Goal: Transaction & Acquisition: Purchase product/service

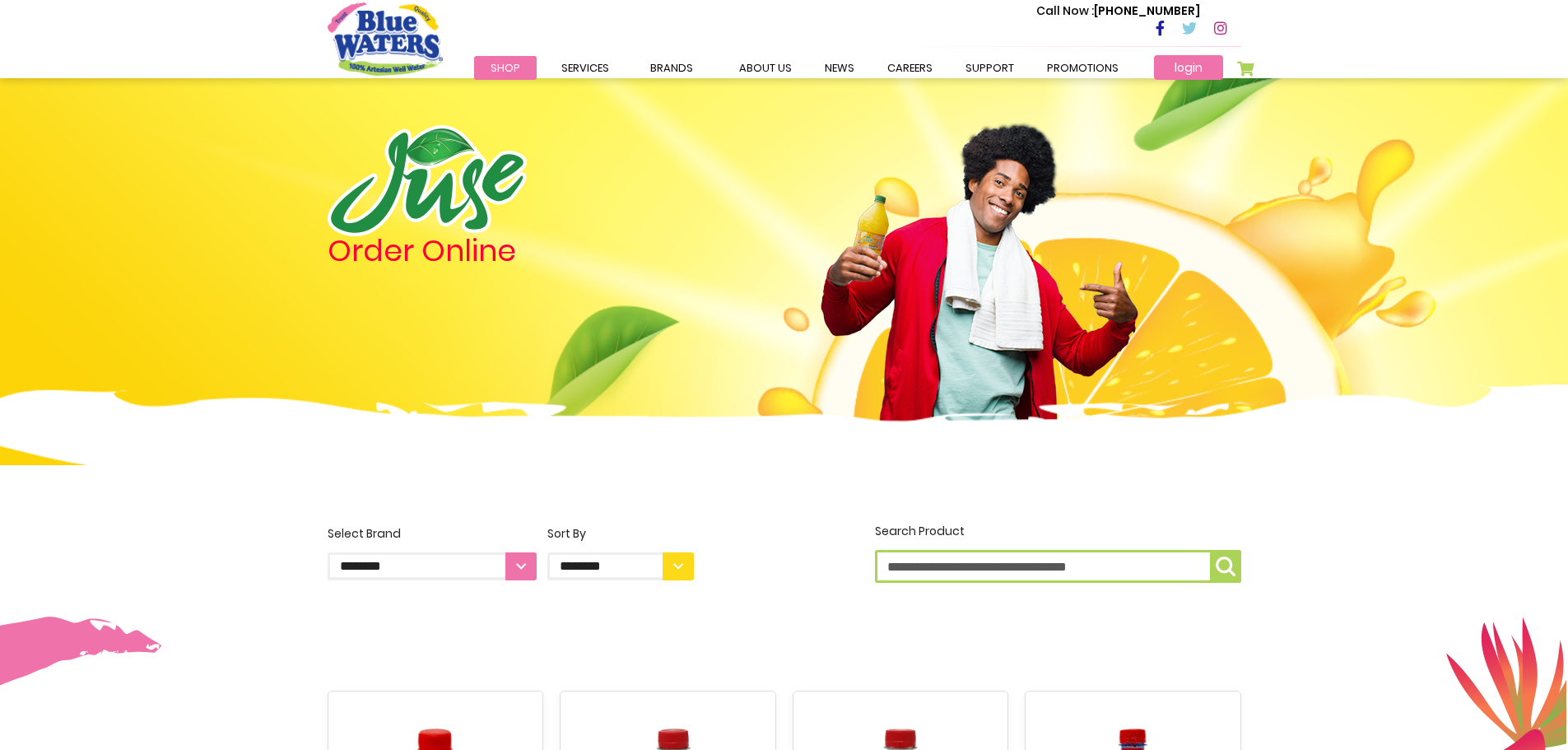
click at [1165, 70] on link "login" at bounding box center [1188, 67] width 69 height 25
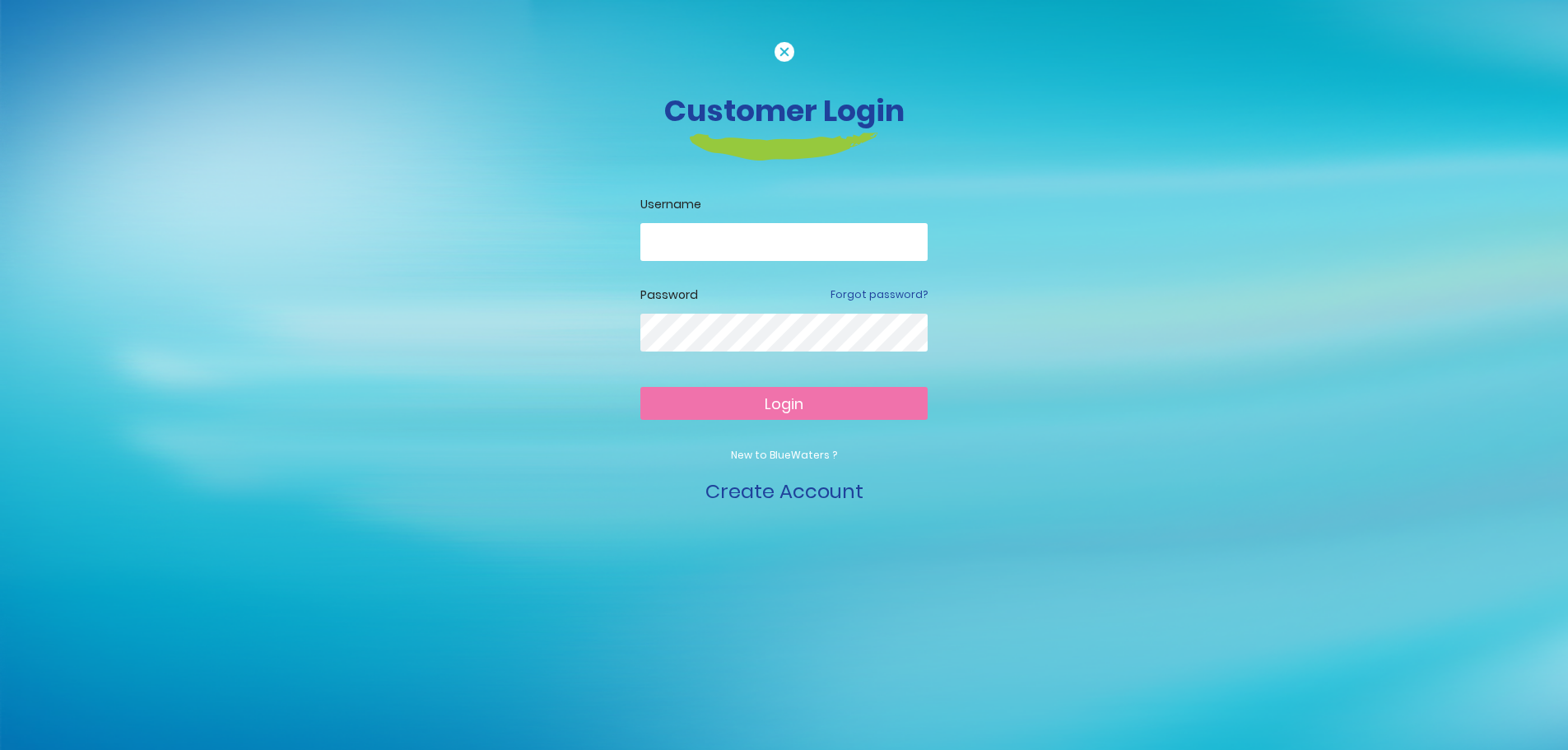
click at [782, 258] on input "email" at bounding box center [784, 242] width 287 height 38
type input "**********"
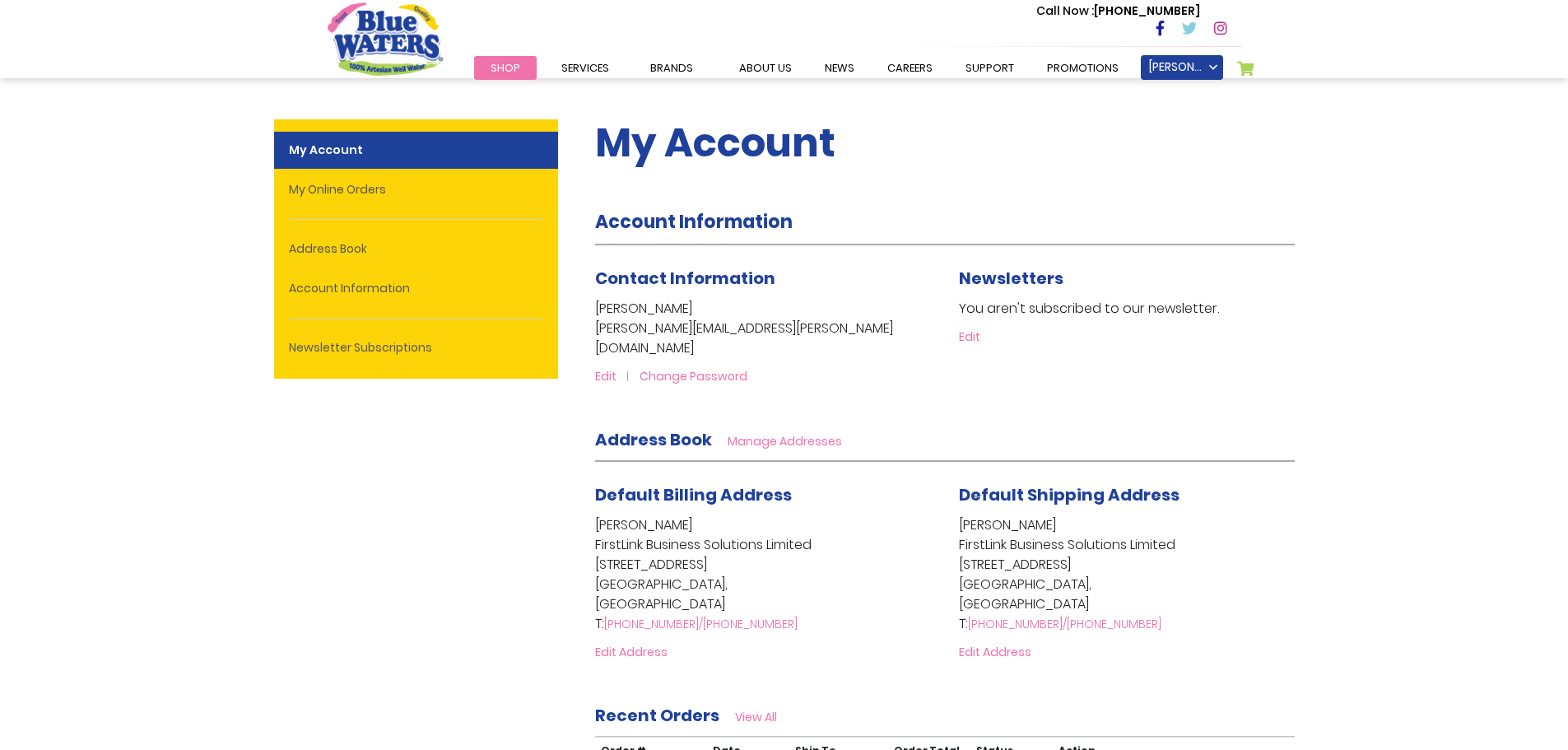
click at [510, 69] on span "Shop" at bounding box center [505, 68] width 30 height 15
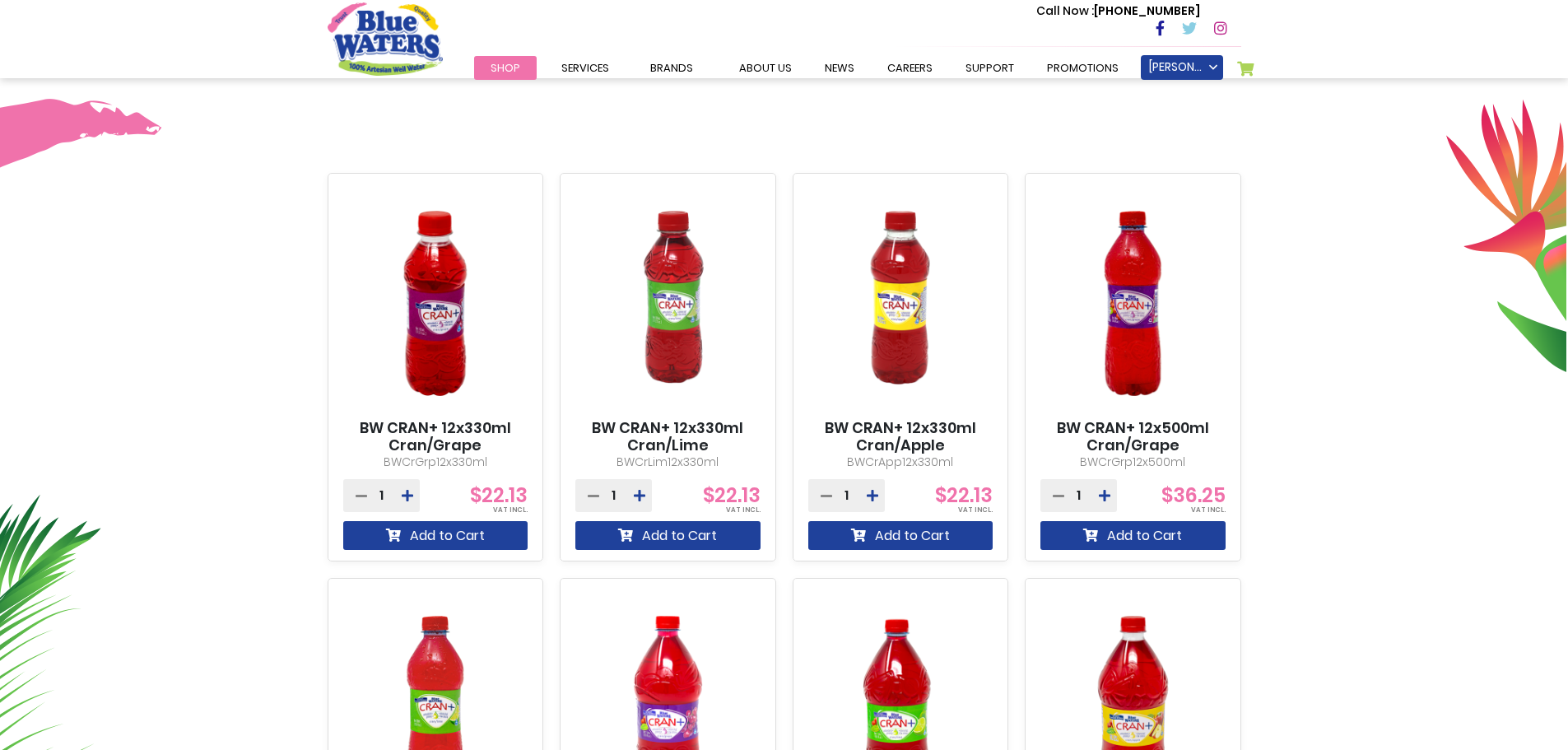
scroll to position [117, 0]
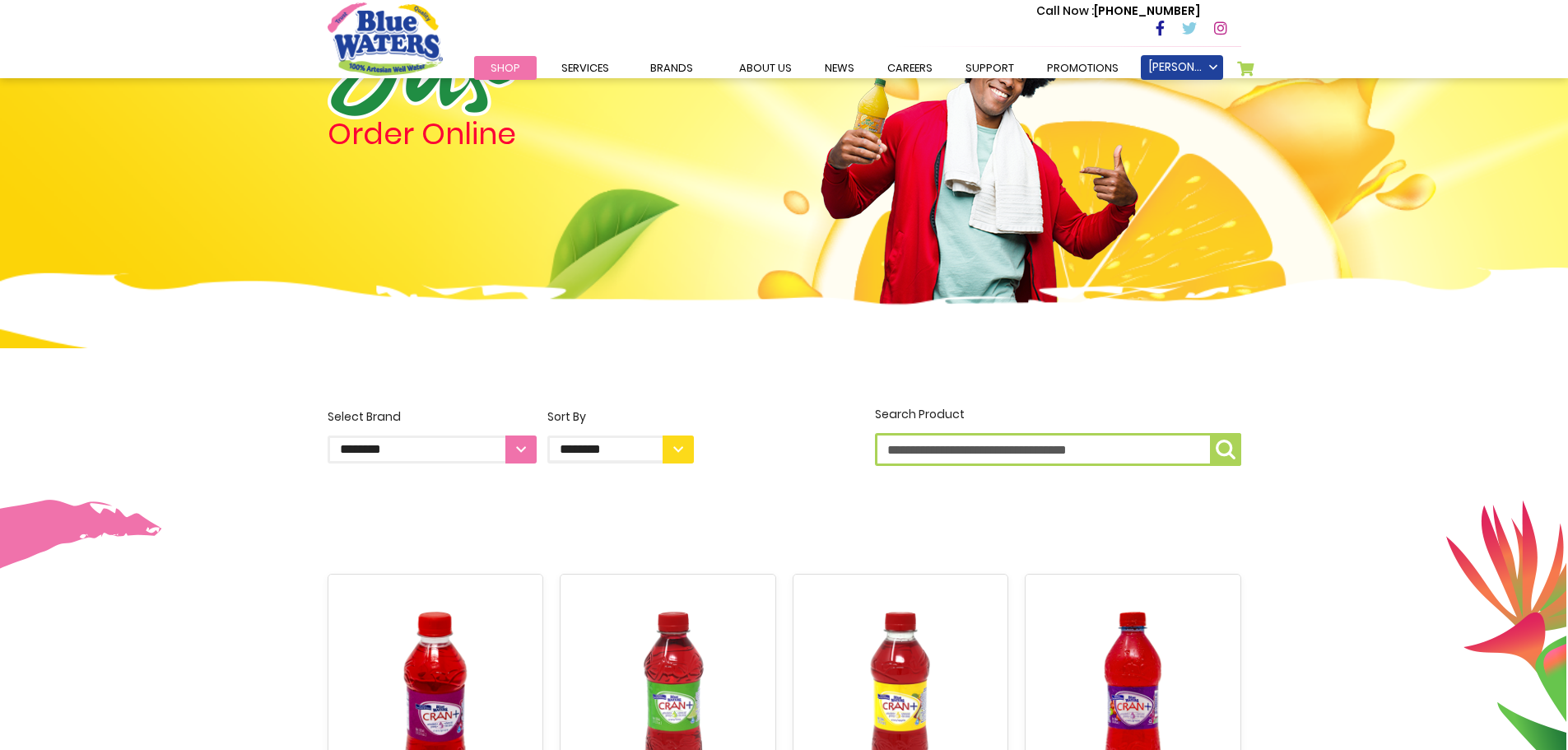
click at [513, 440] on select "**********" at bounding box center [432, 449] width 209 height 28
select select "**********"
click at [328, 436] on select "**********" at bounding box center [432, 449] width 209 height 28
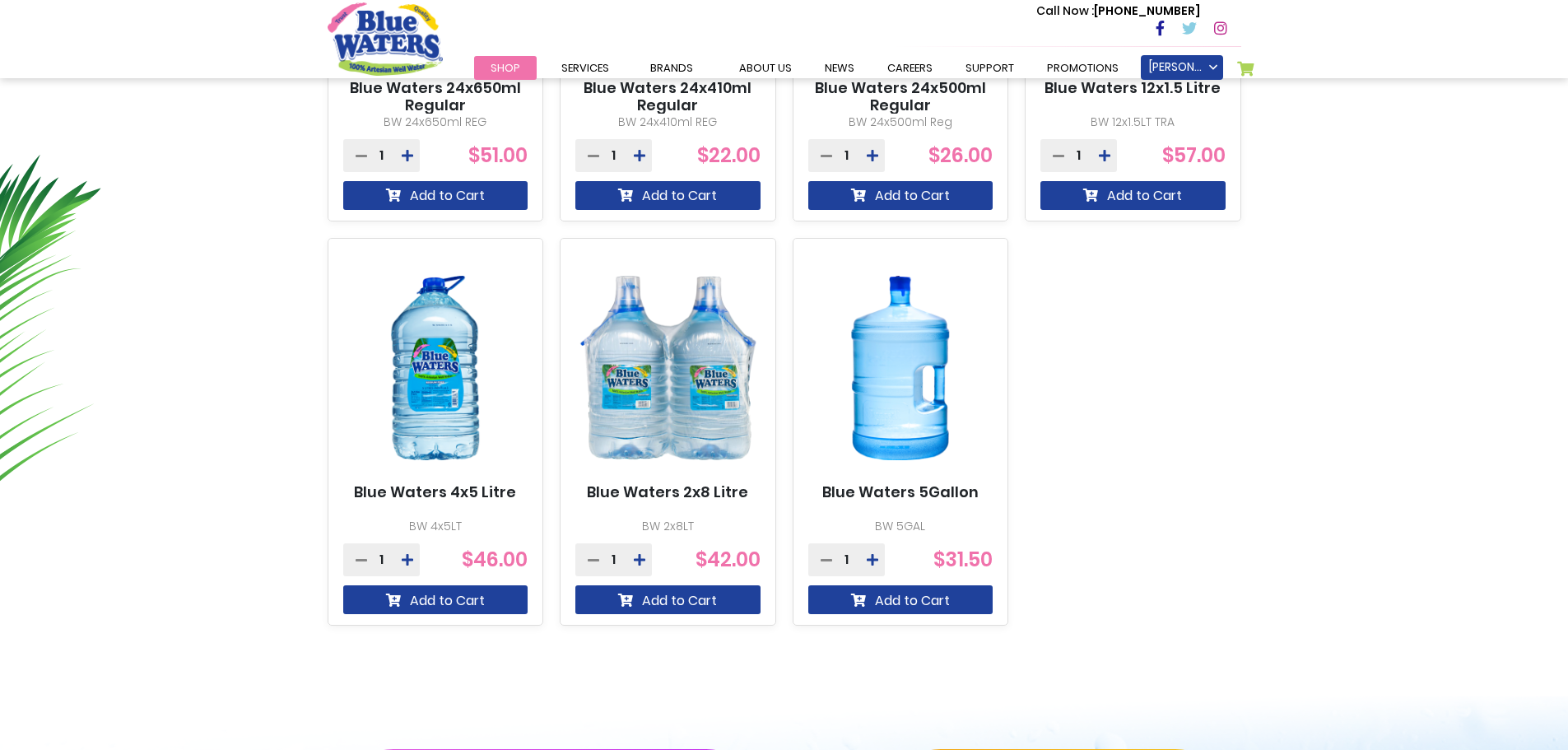
scroll to position [905, 0]
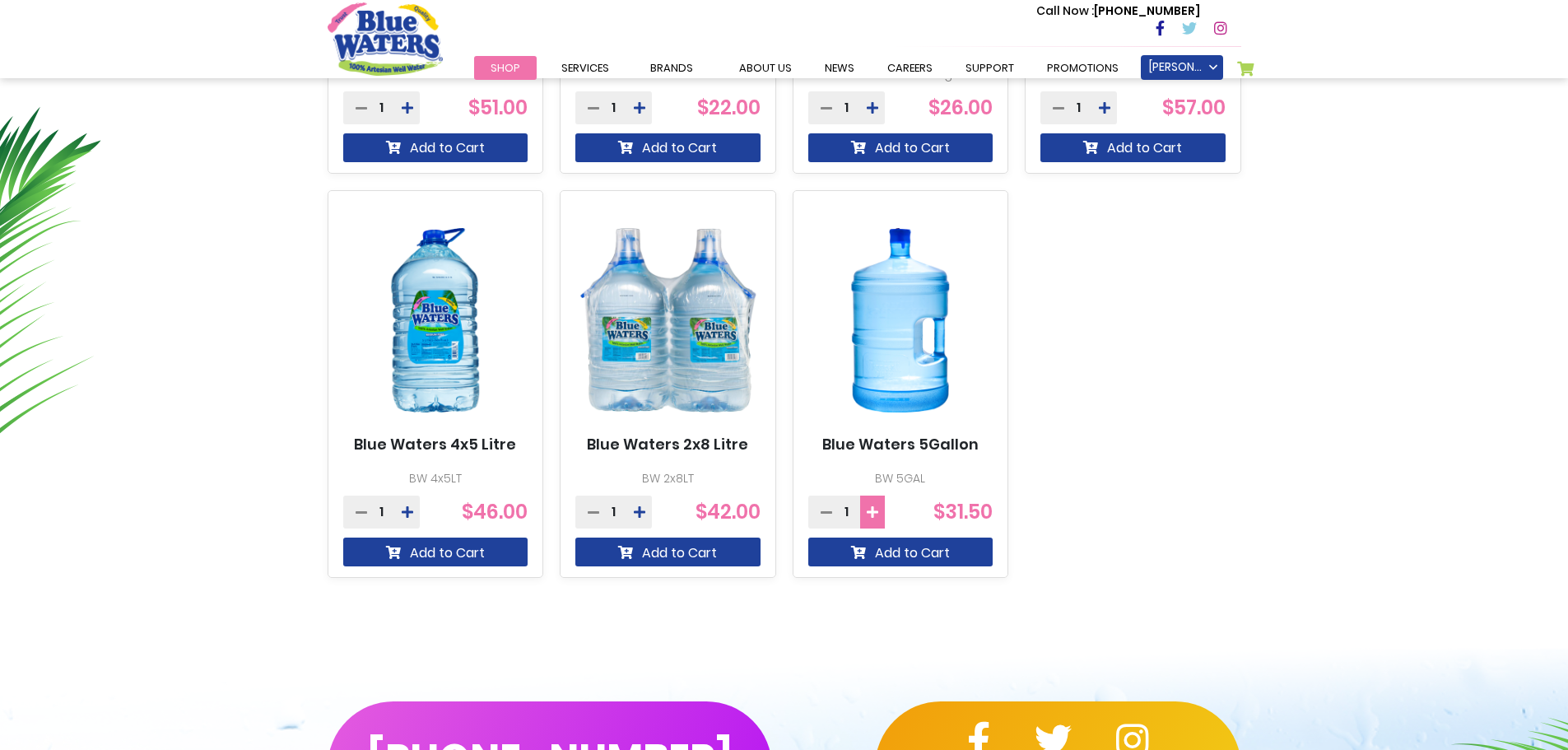
click at [875, 510] on icon at bounding box center [872, 512] width 12 height 14
click at [910, 548] on button "Add to Cart" at bounding box center [901, 552] width 185 height 29
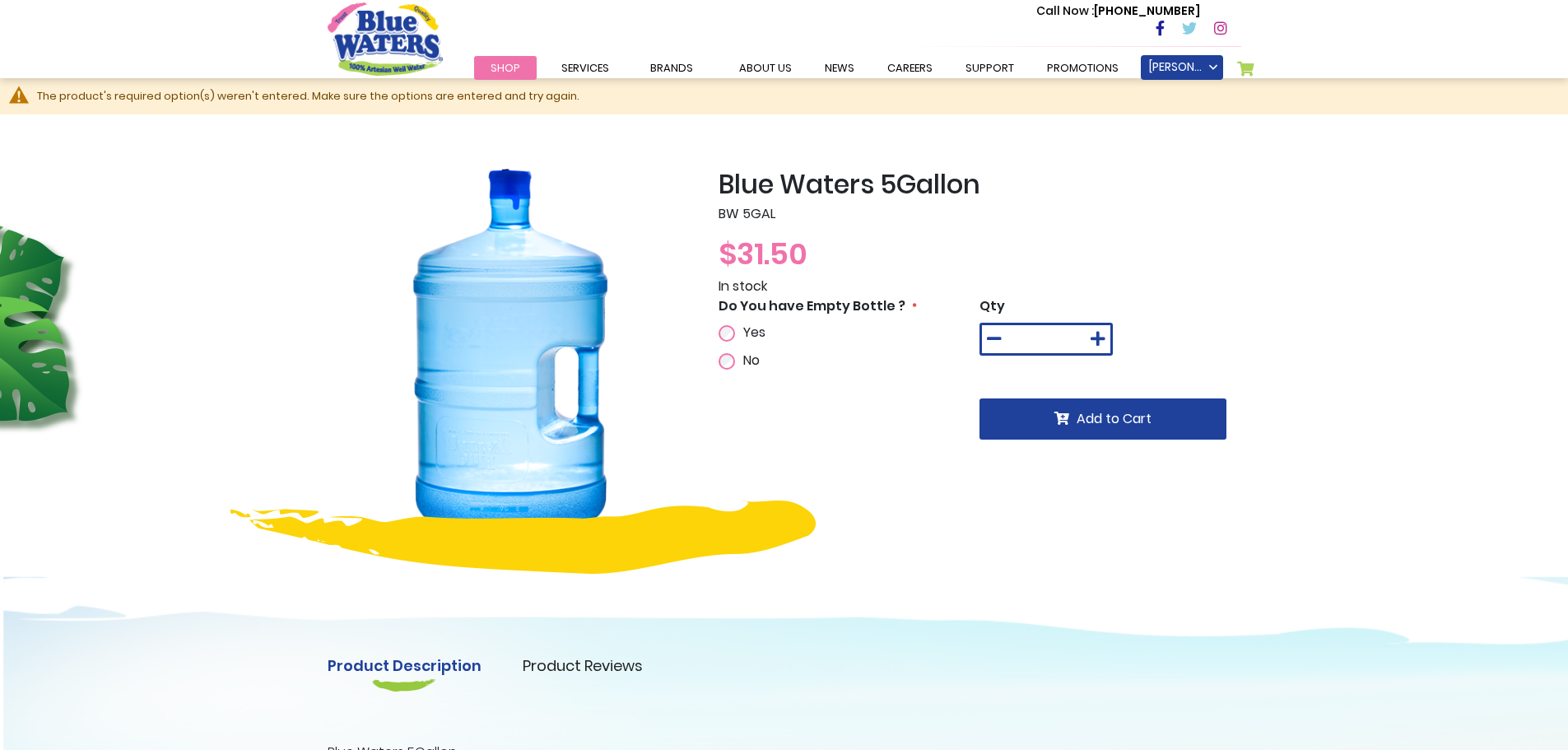
click at [748, 335] on span "Yes" at bounding box center [754, 332] width 22 height 19
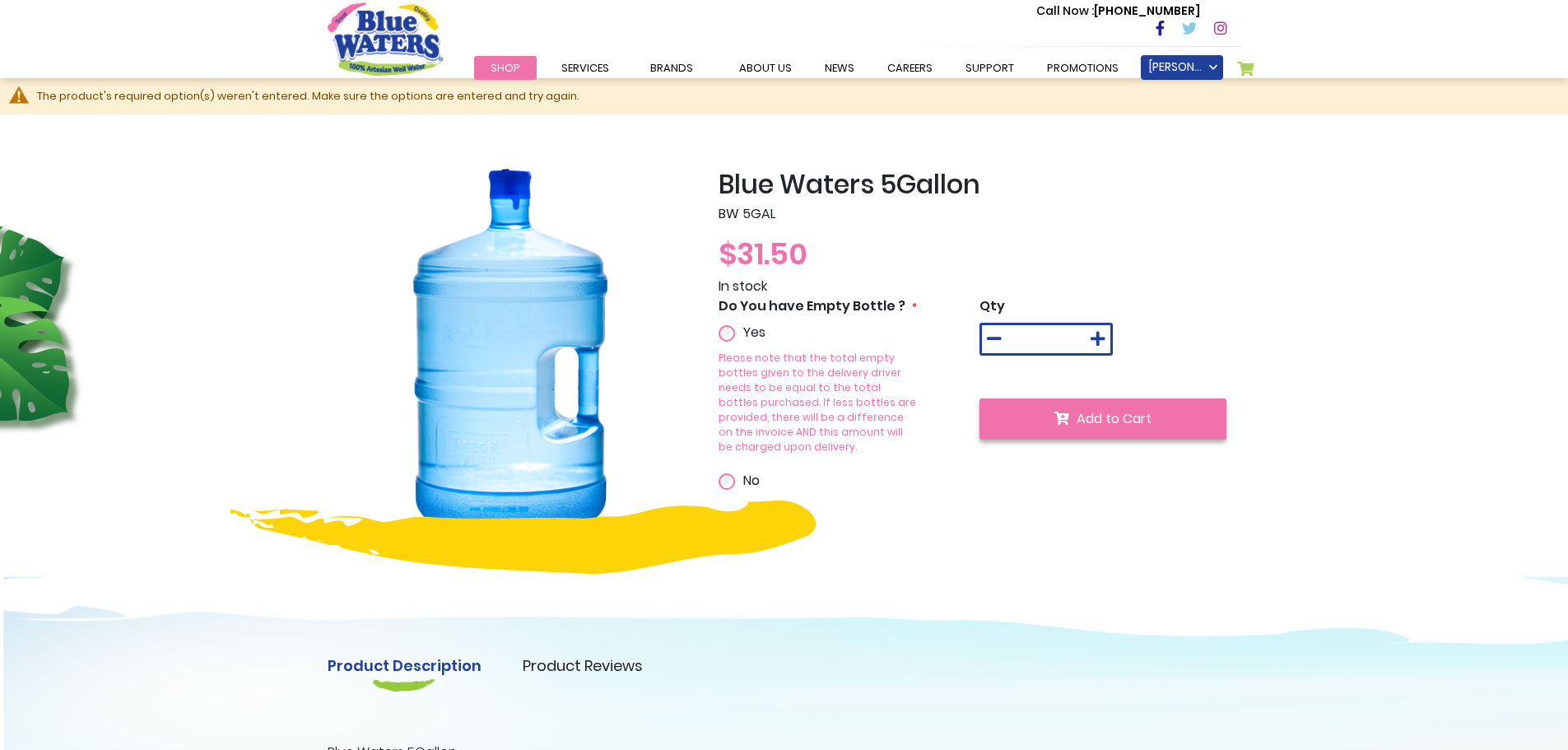
click at [1103, 431] on button "Add to Cart" at bounding box center [1103, 419] width 247 height 41
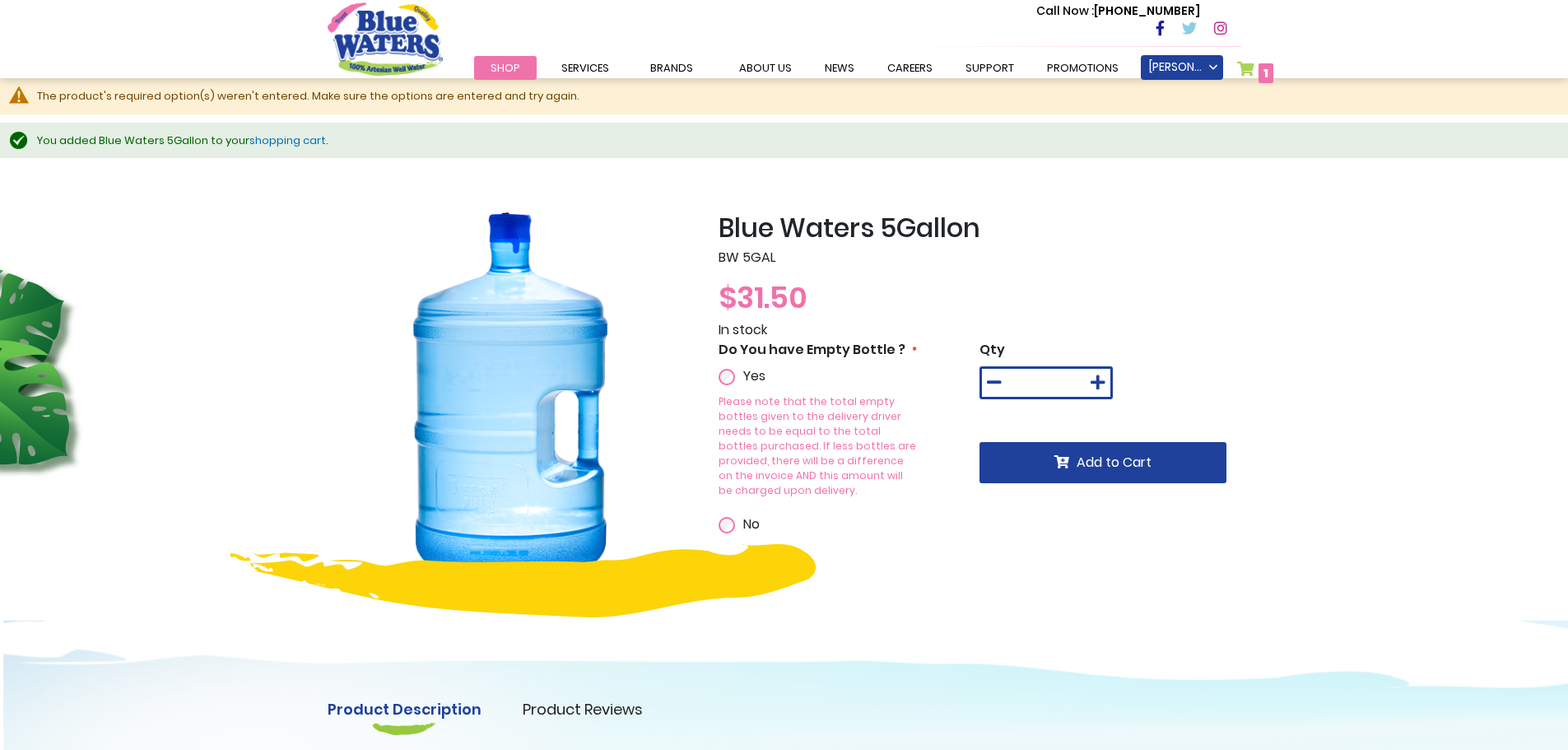
click at [1264, 71] on span "1" at bounding box center [1266, 73] width 5 height 16
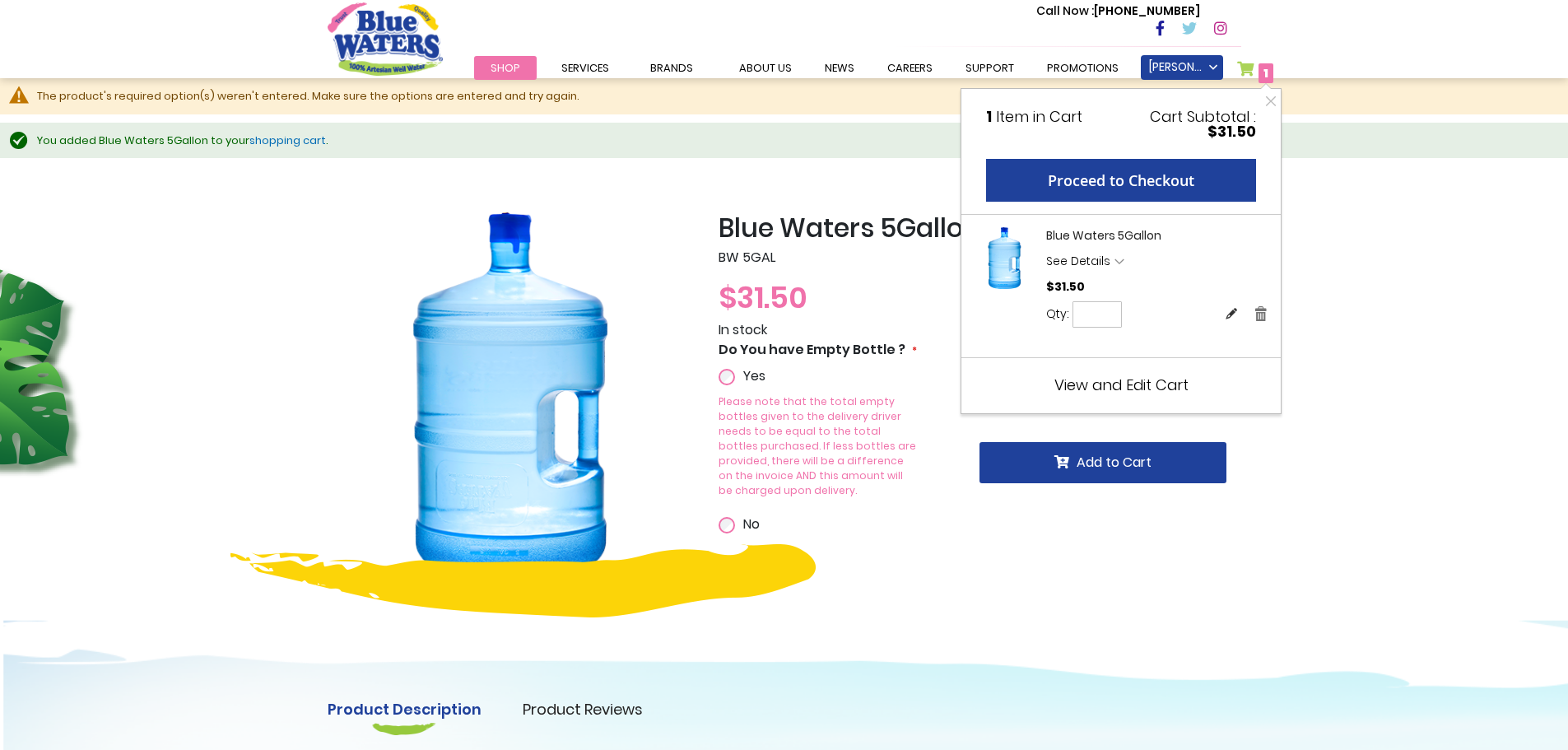
click at [1236, 314] on link "Edit" at bounding box center [1232, 313] width 14 height 17
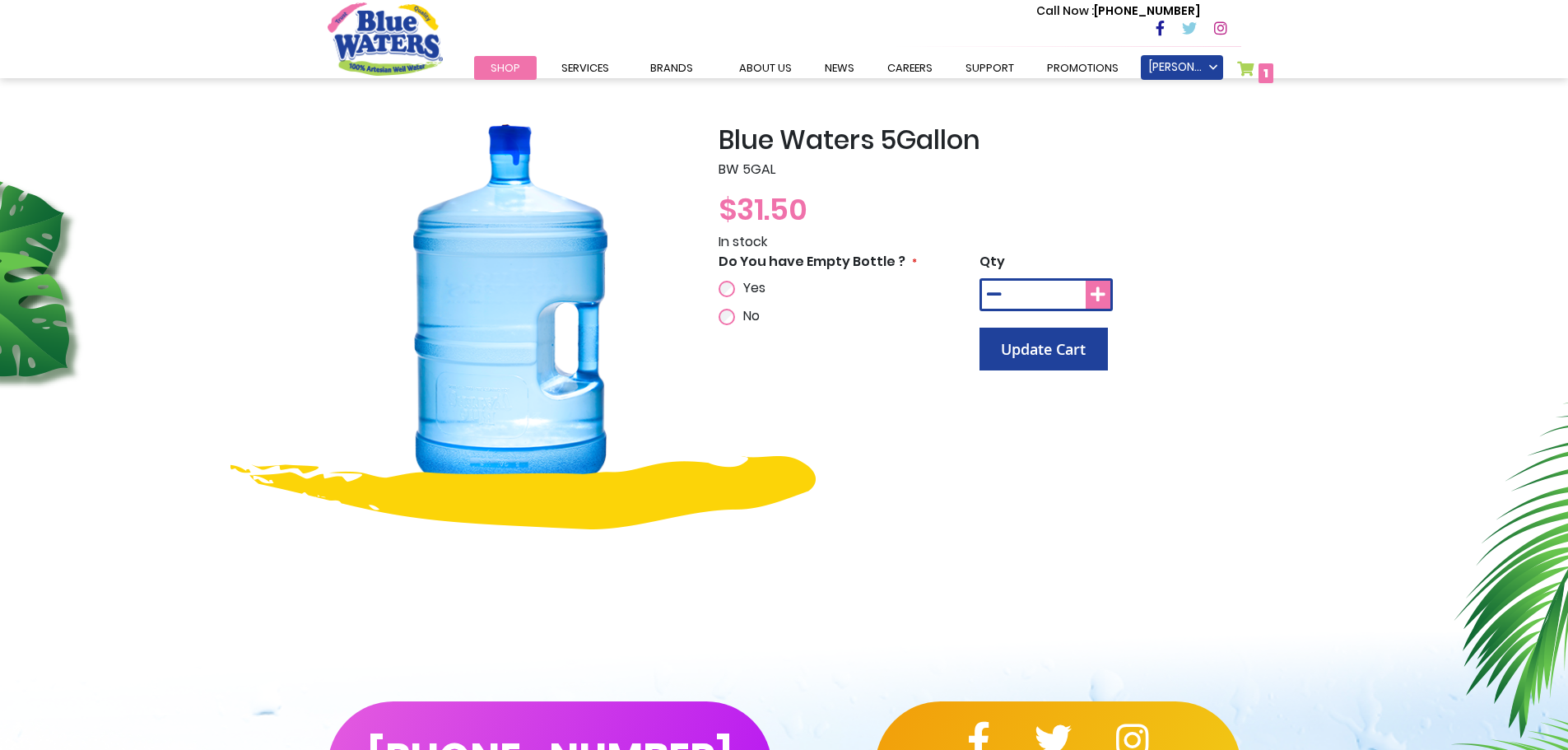
click at [1100, 290] on icon at bounding box center [1097, 294] width 14 height 16
type input "*"
click at [1043, 360] on button "Update Cart" at bounding box center [1043, 349] width 128 height 42
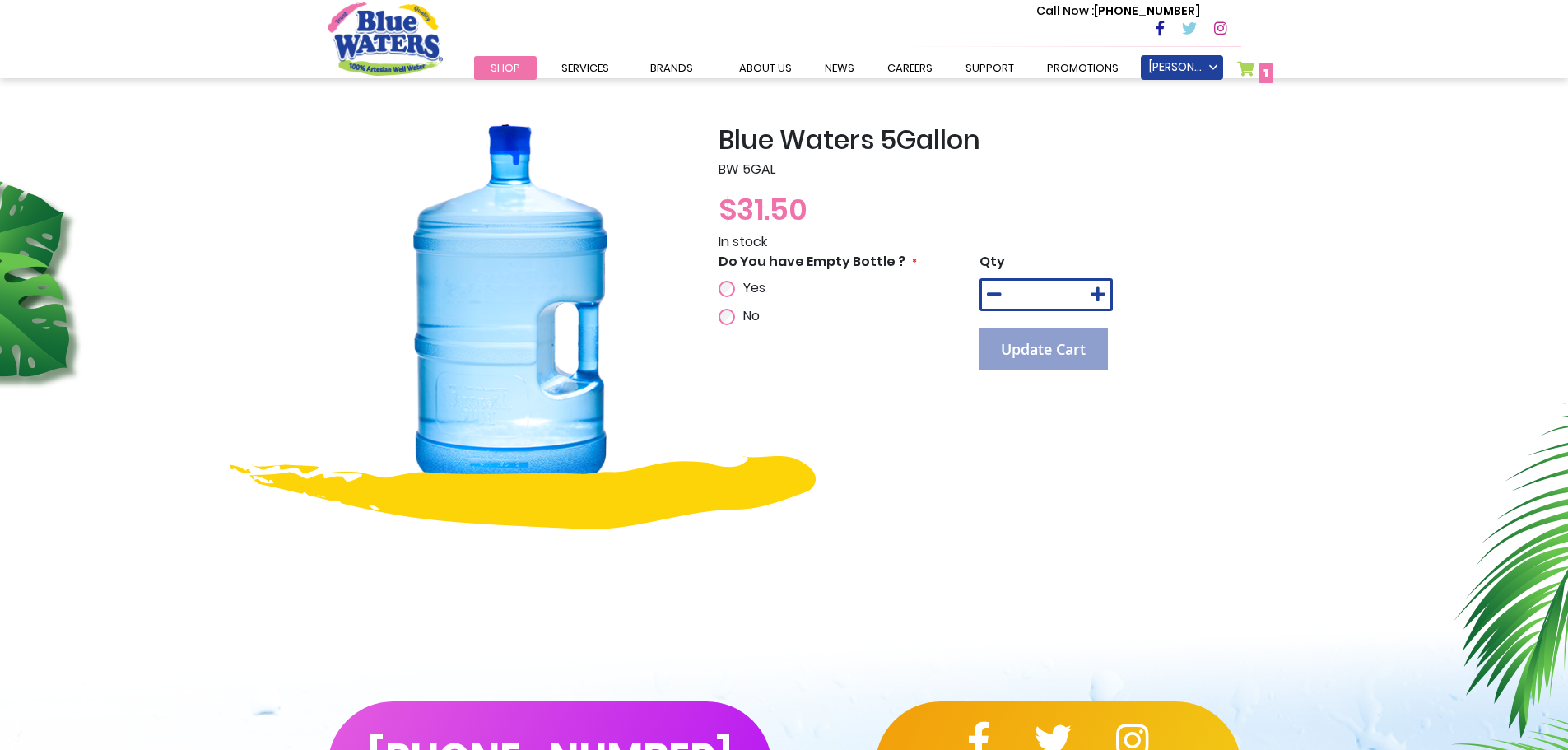
click at [1122, 259] on div "Qty *" at bounding box center [1110, 282] width 262 height 59
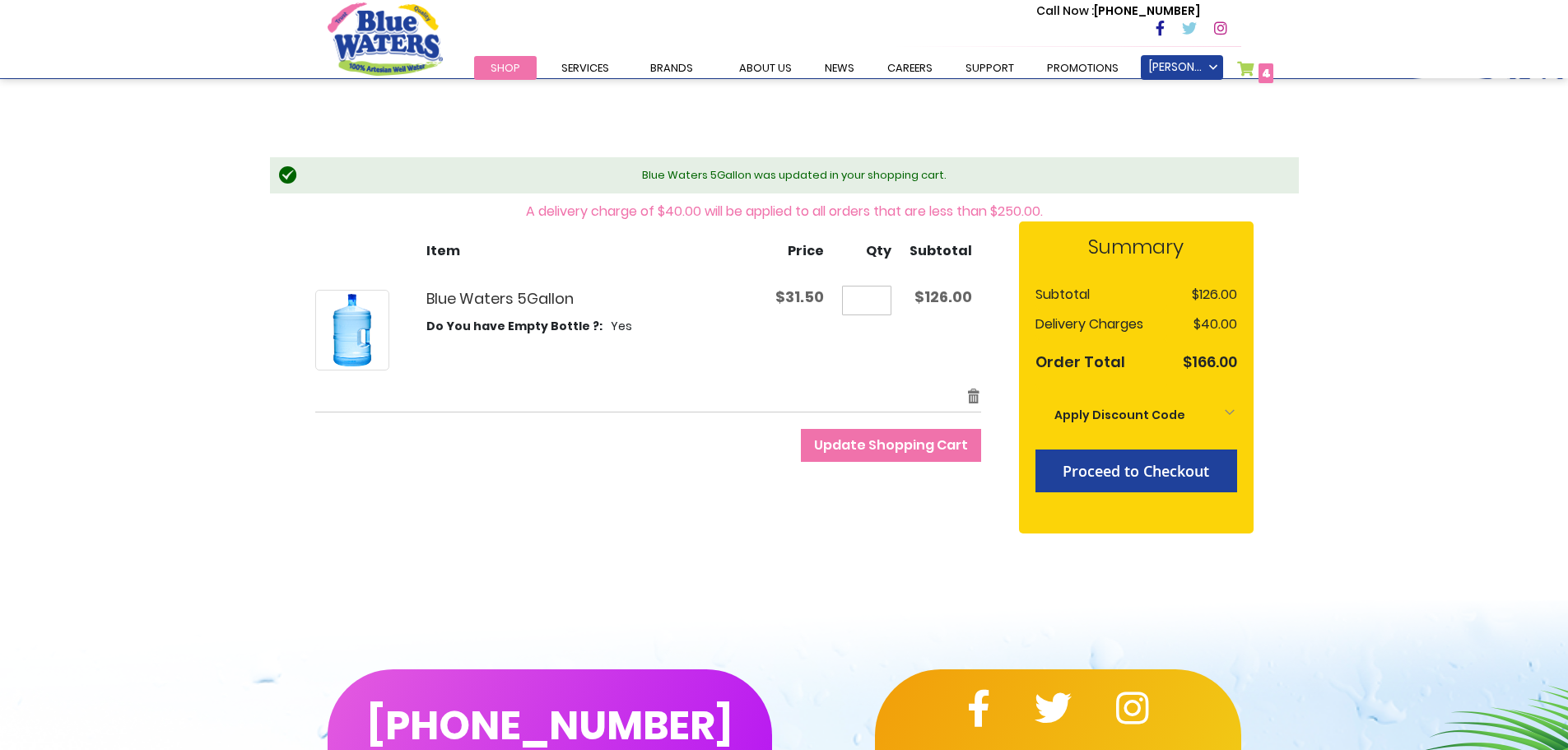
scroll to position [165, 0]
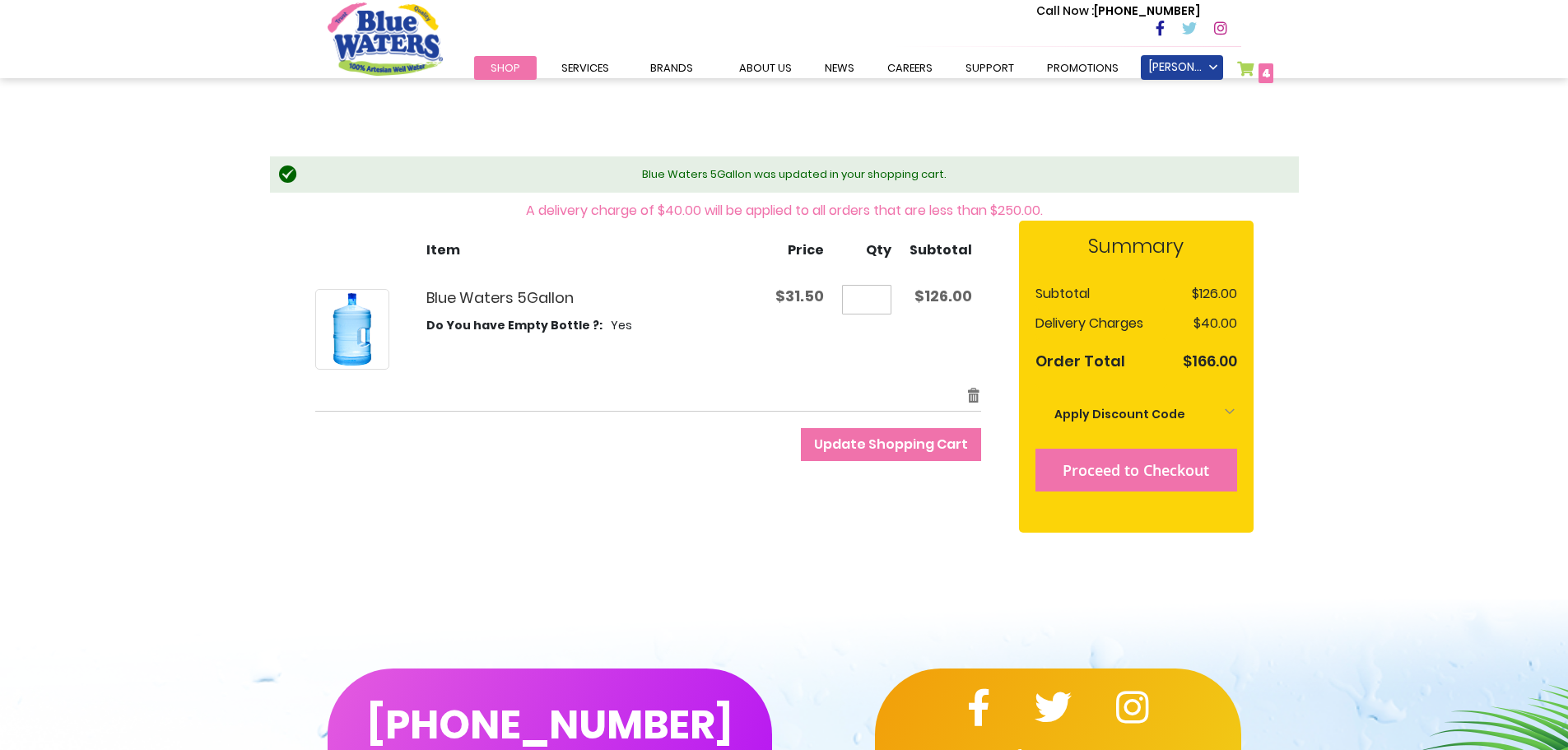
click at [1144, 466] on span "Proceed to Checkout" at bounding box center [1136, 470] width 146 height 20
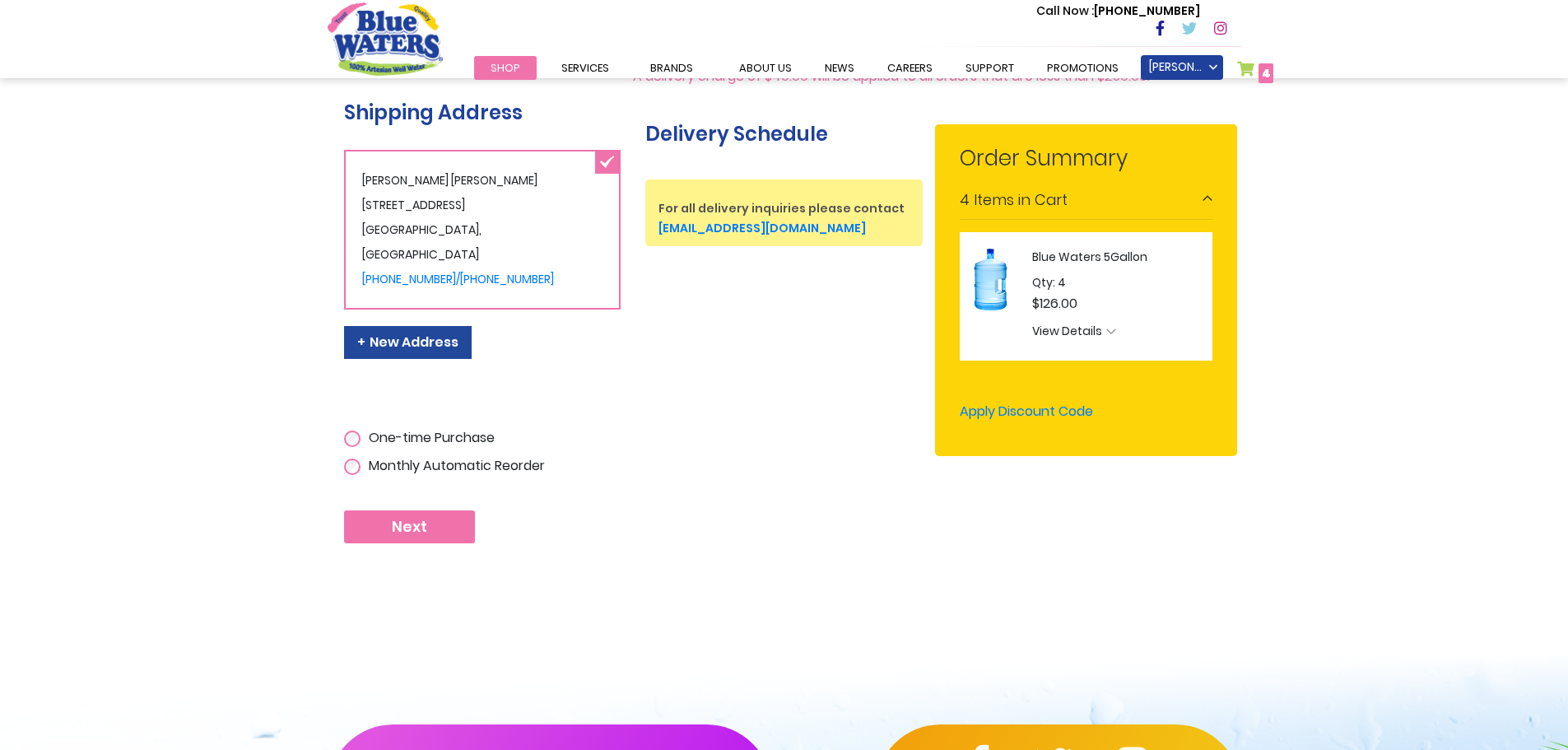
scroll to position [412, 0]
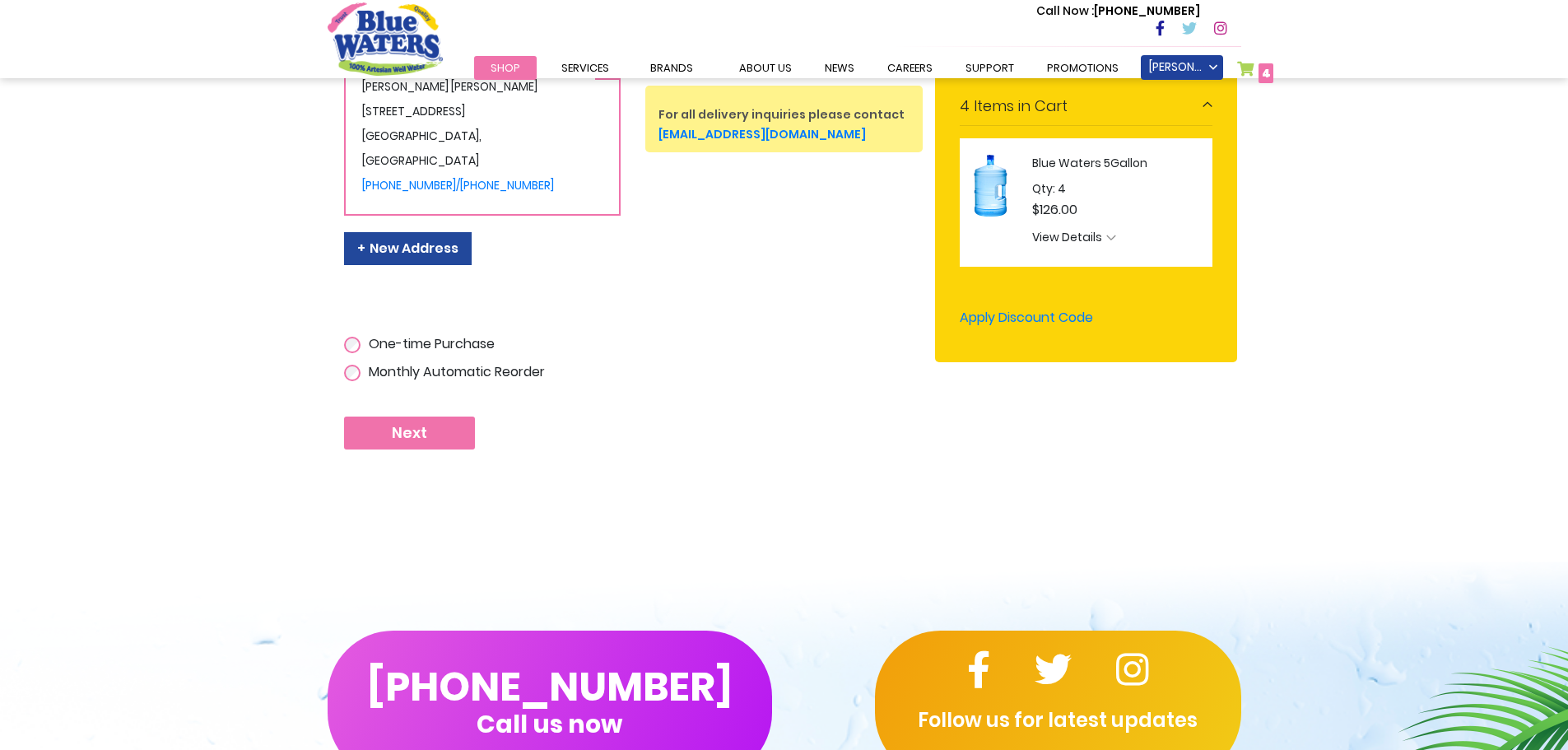
click at [431, 427] on button "Next" at bounding box center [409, 432] width 131 height 33
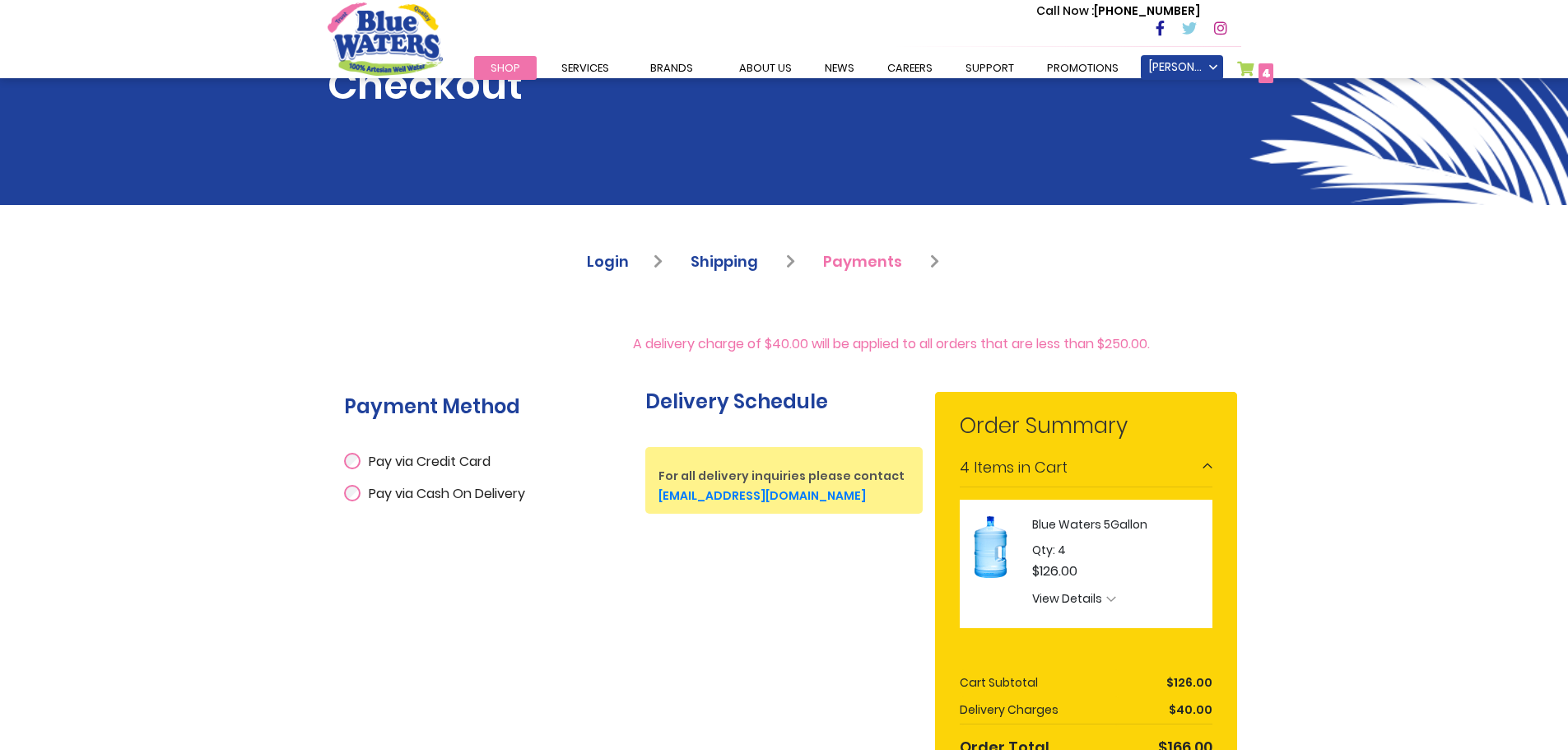
scroll to position [247, 0]
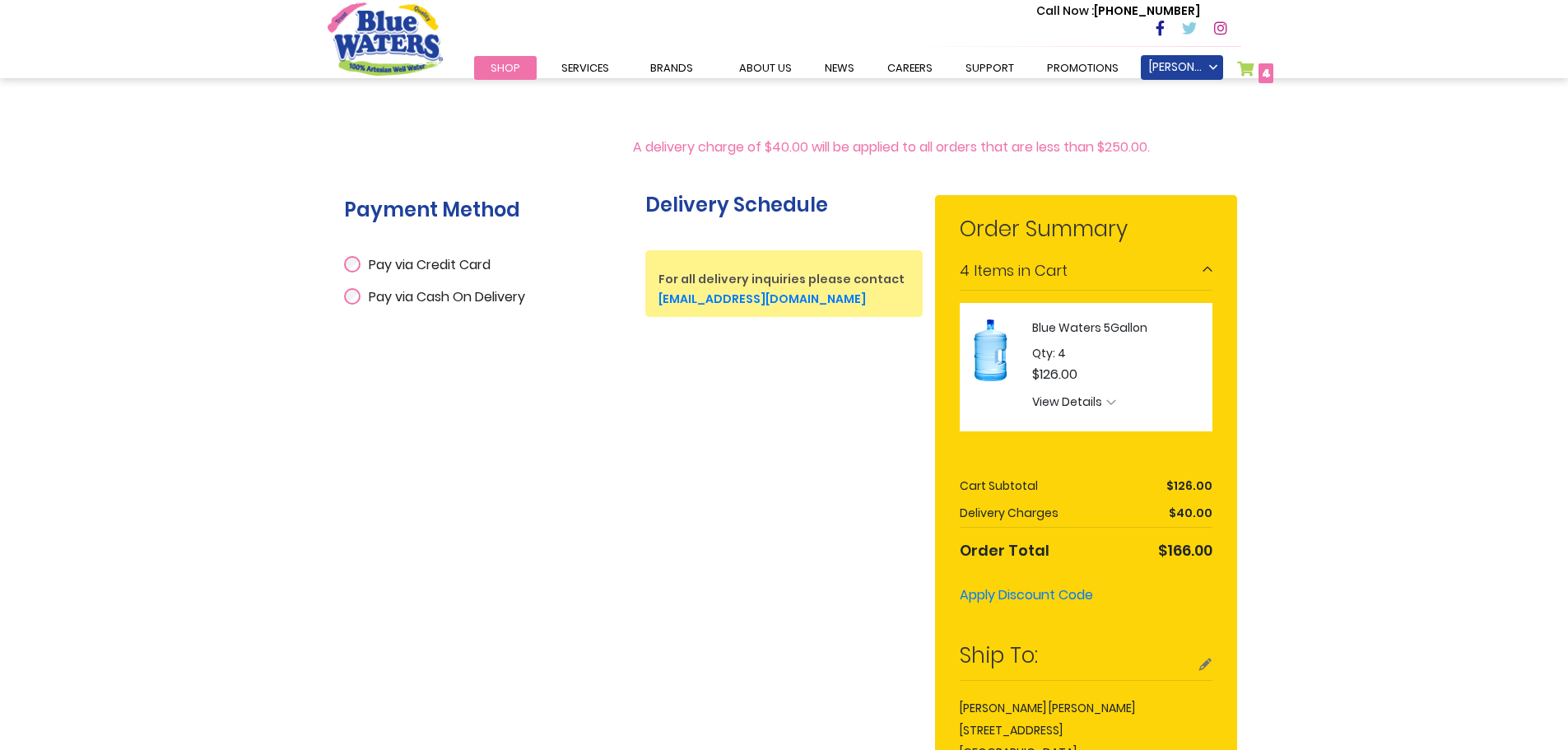
click at [450, 299] on span "Pay via Cash On Delivery" at bounding box center [447, 296] width 156 height 19
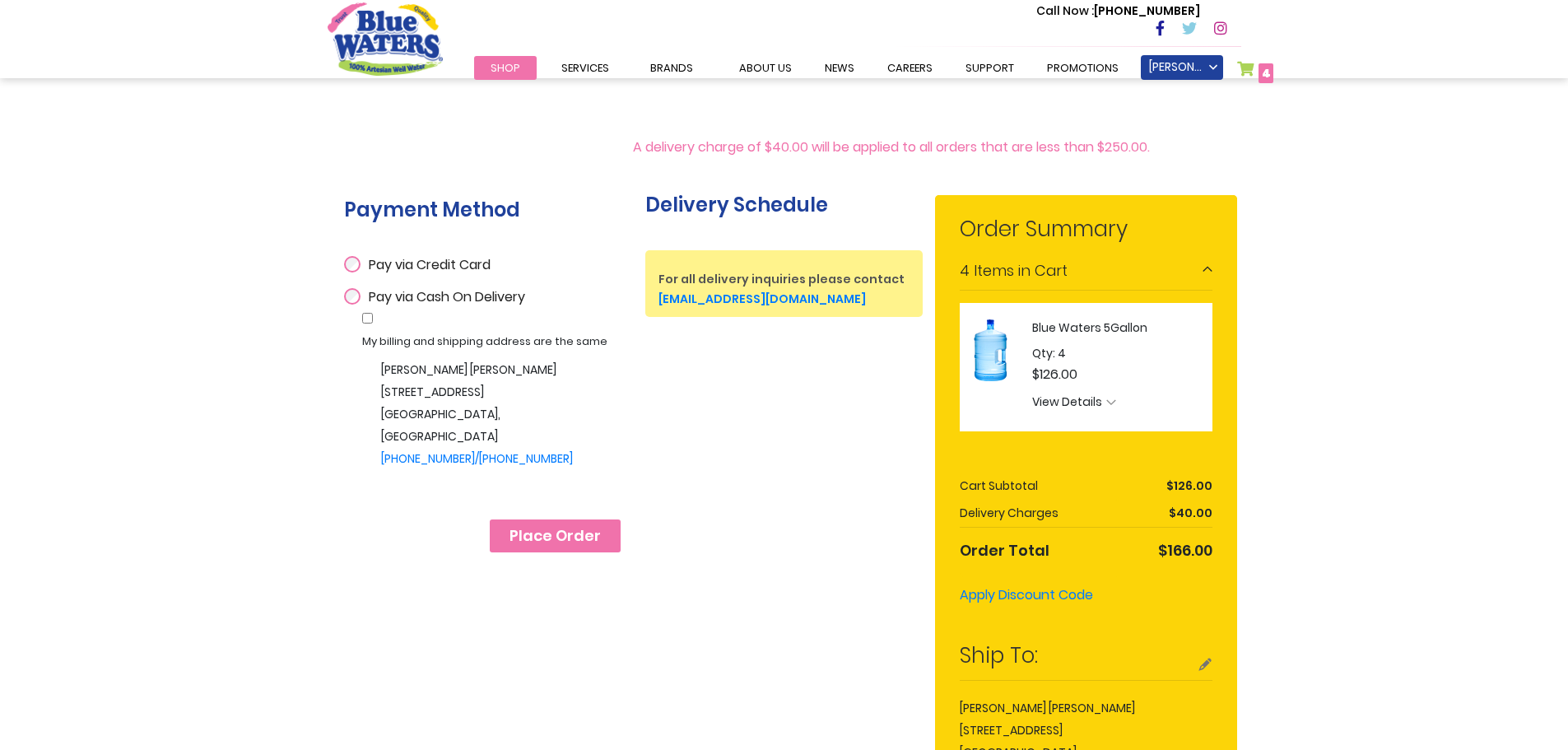
click at [550, 544] on span "Place Order" at bounding box center [556, 535] width 92 height 18
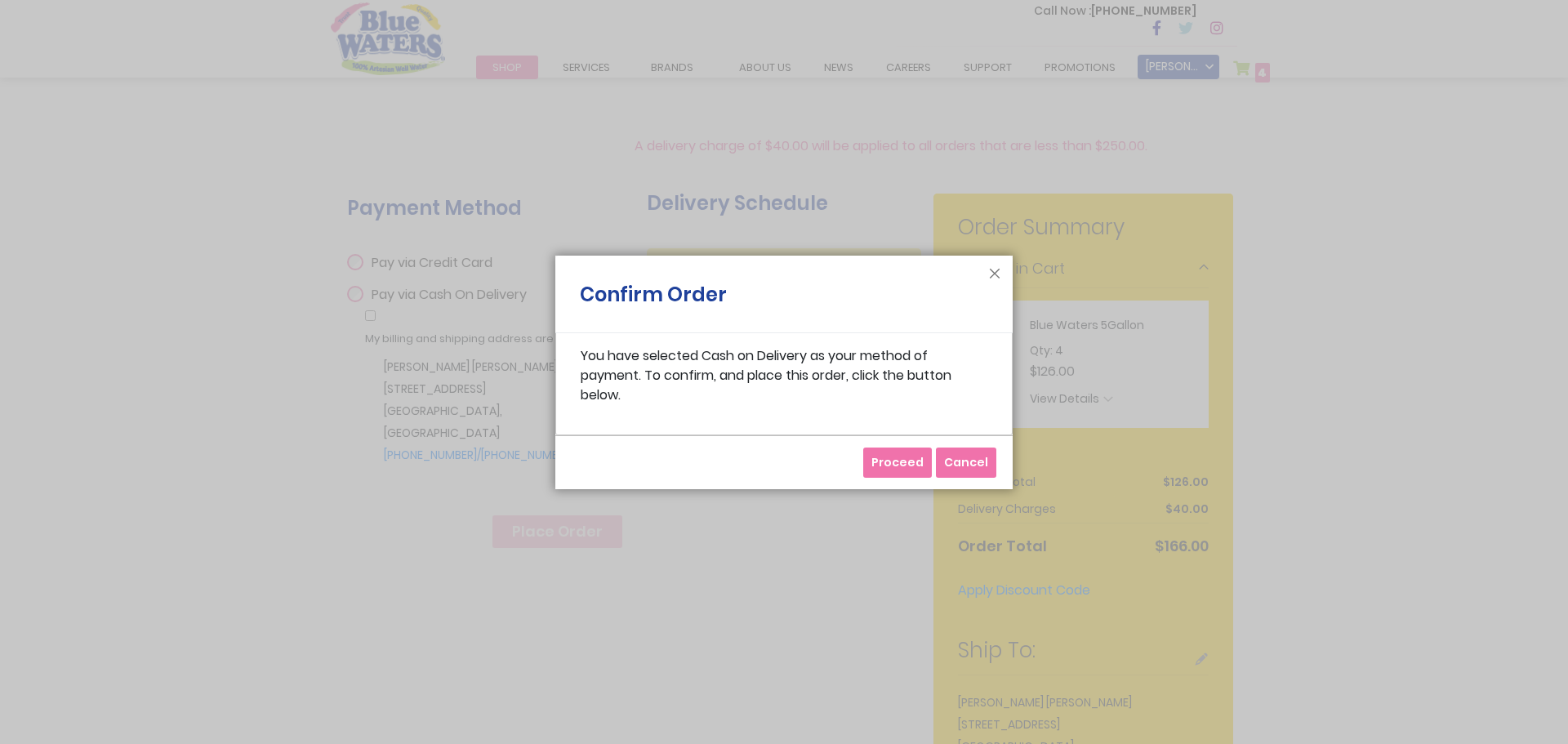
click at [912, 457] on span "Proceed" at bounding box center [897, 462] width 52 height 16
